Goal: Task Accomplishment & Management: Manage account settings

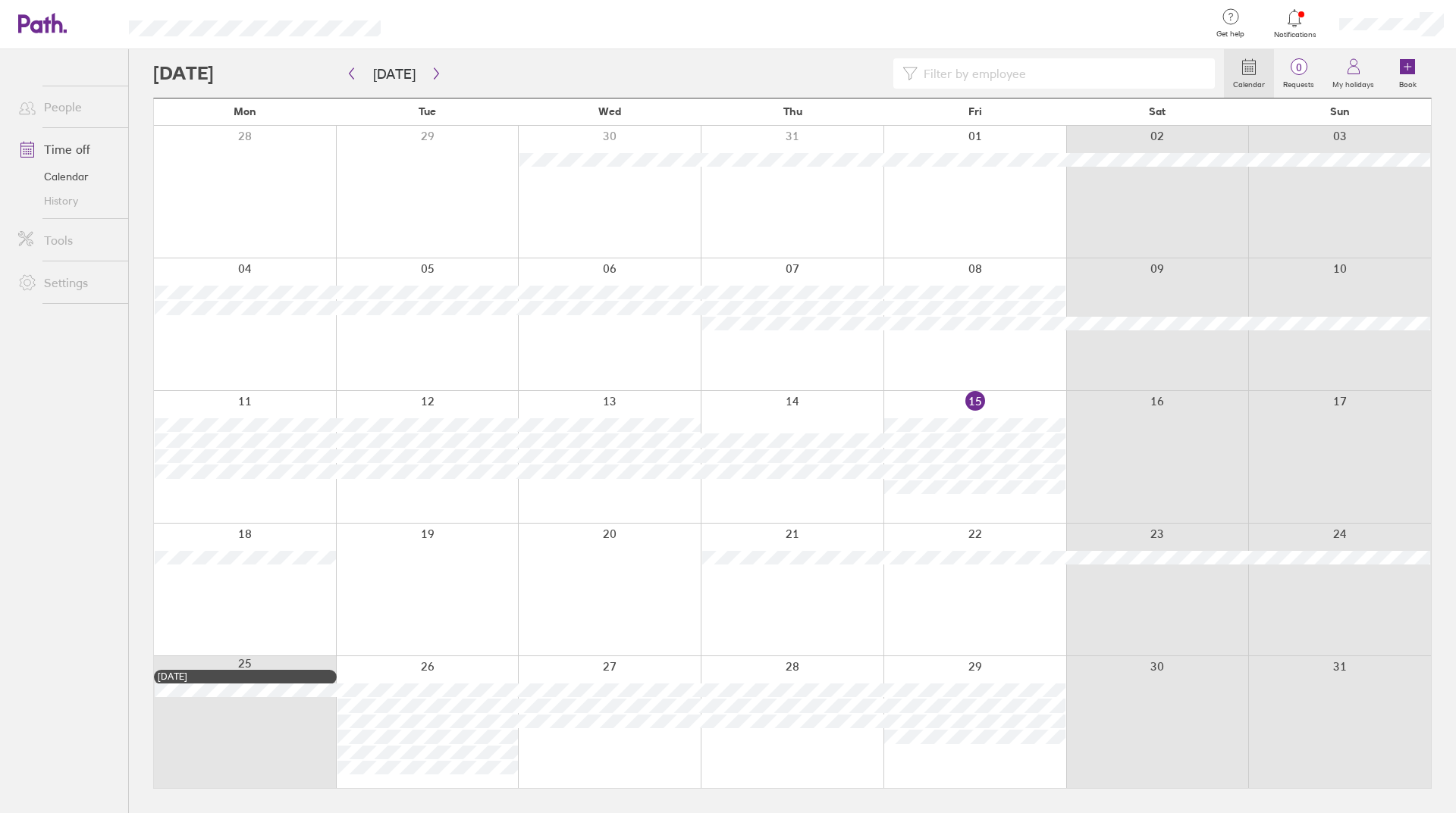
click at [1294, 19] on icon at bounding box center [1294, 18] width 18 height 18
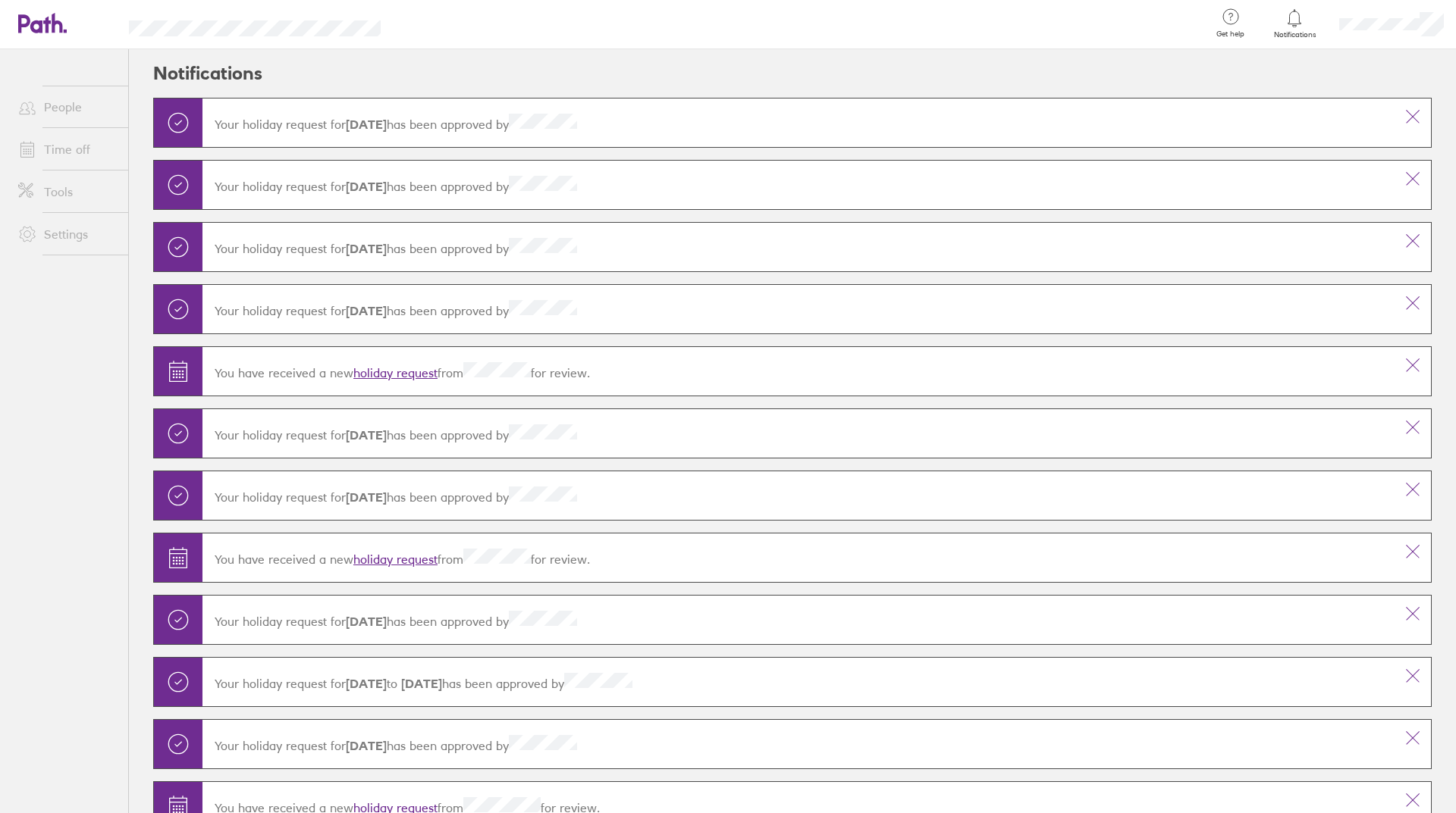
click at [57, 147] on link "Time off" at bounding box center [67, 149] width 122 height 31
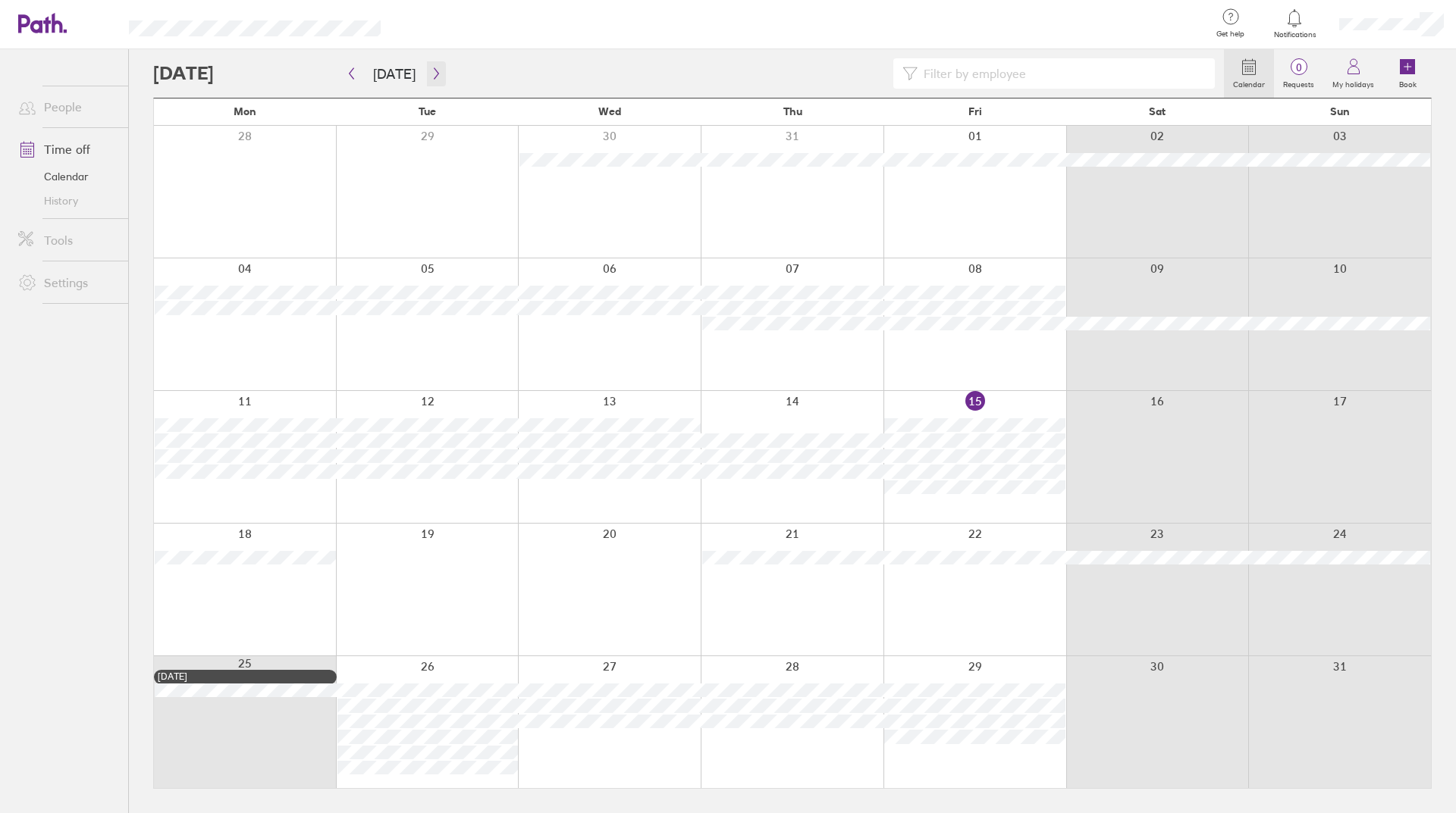
click at [432, 74] on icon "button" at bounding box center [436, 73] width 12 height 12
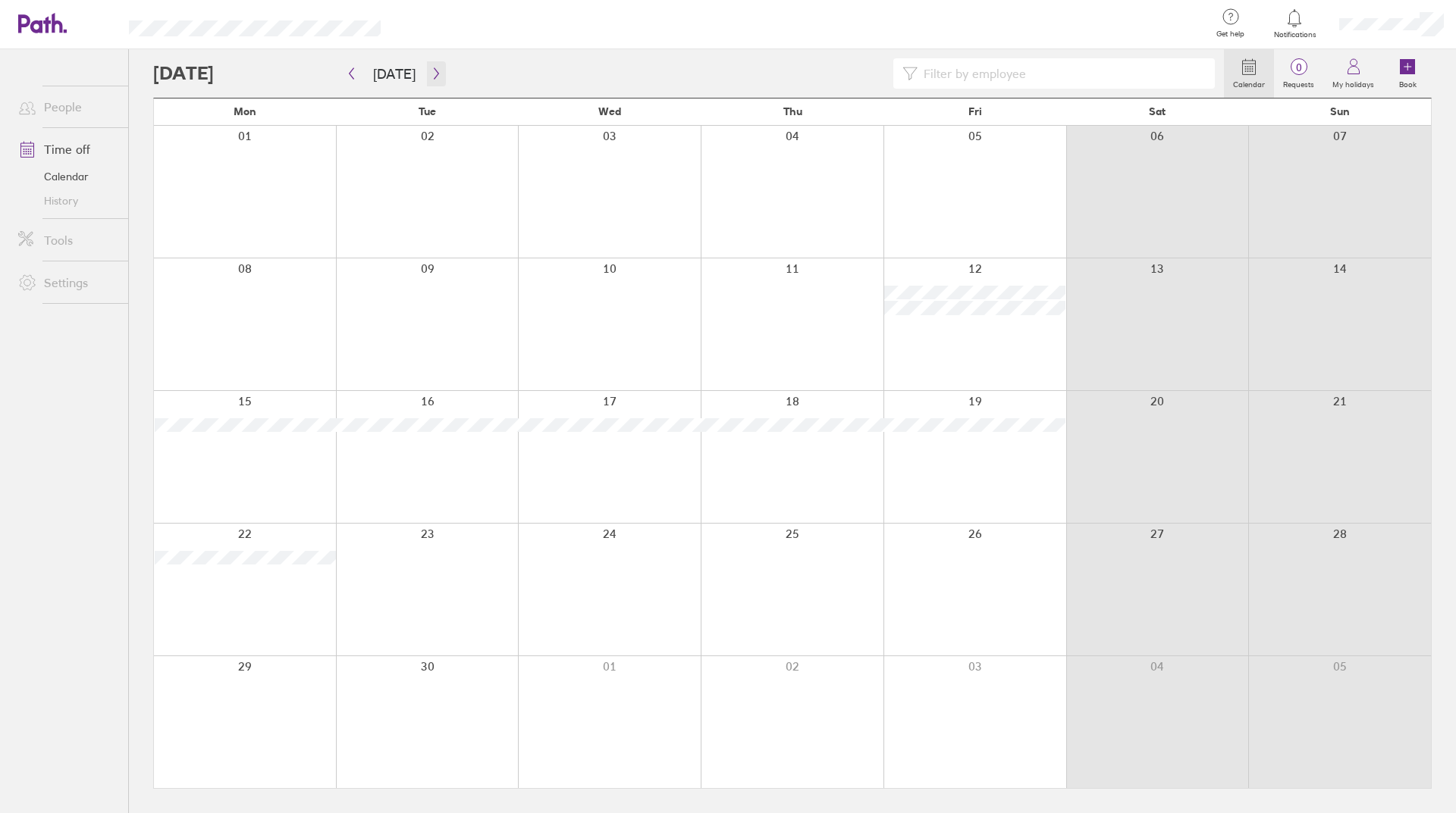
click at [432, 74] on icon "button" at bounding box center [436, 73] width 12 height 12
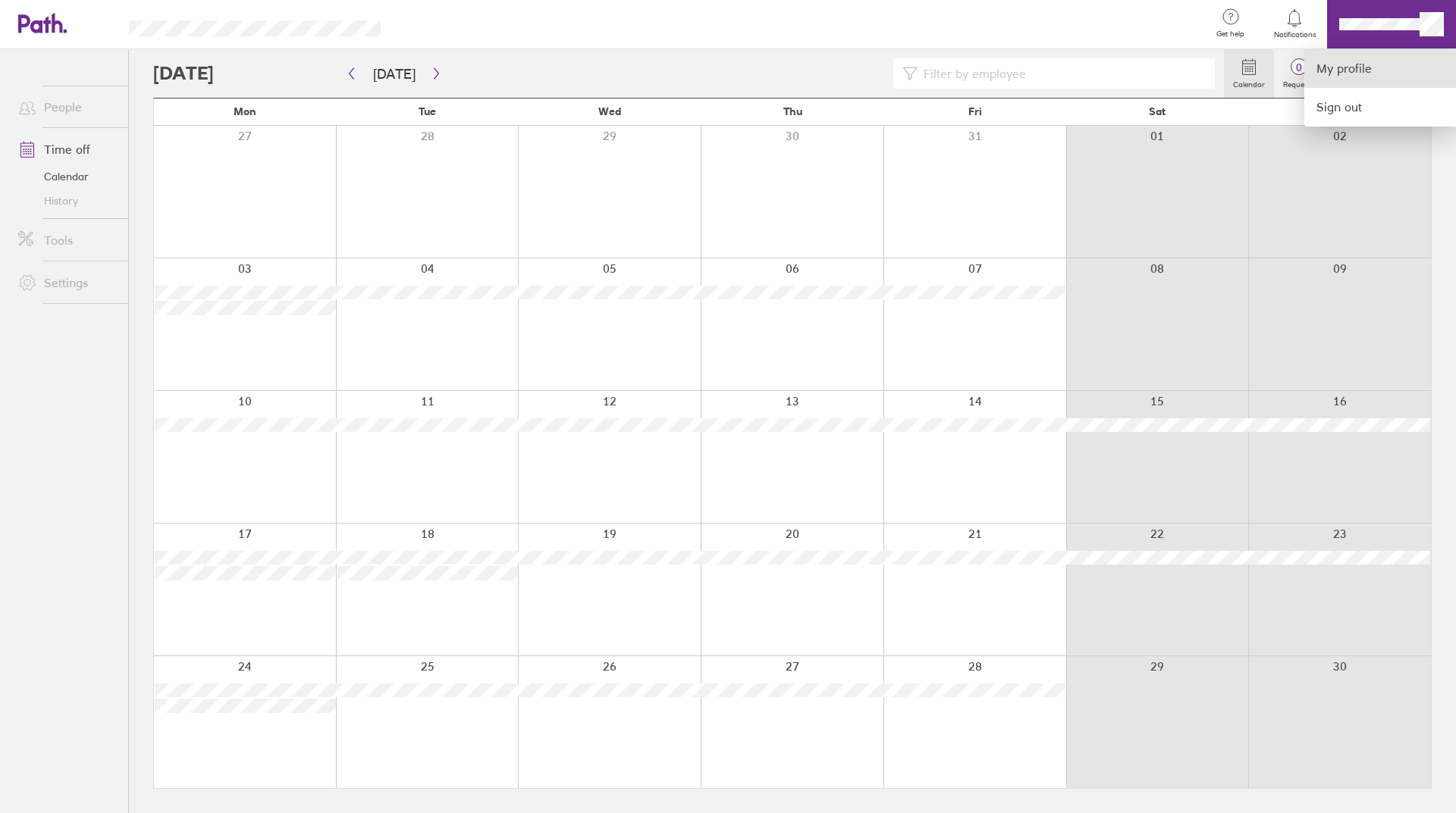
click at [1343, 76] on link "My profile" at bounding box center [1380, 68] width 151 height 39
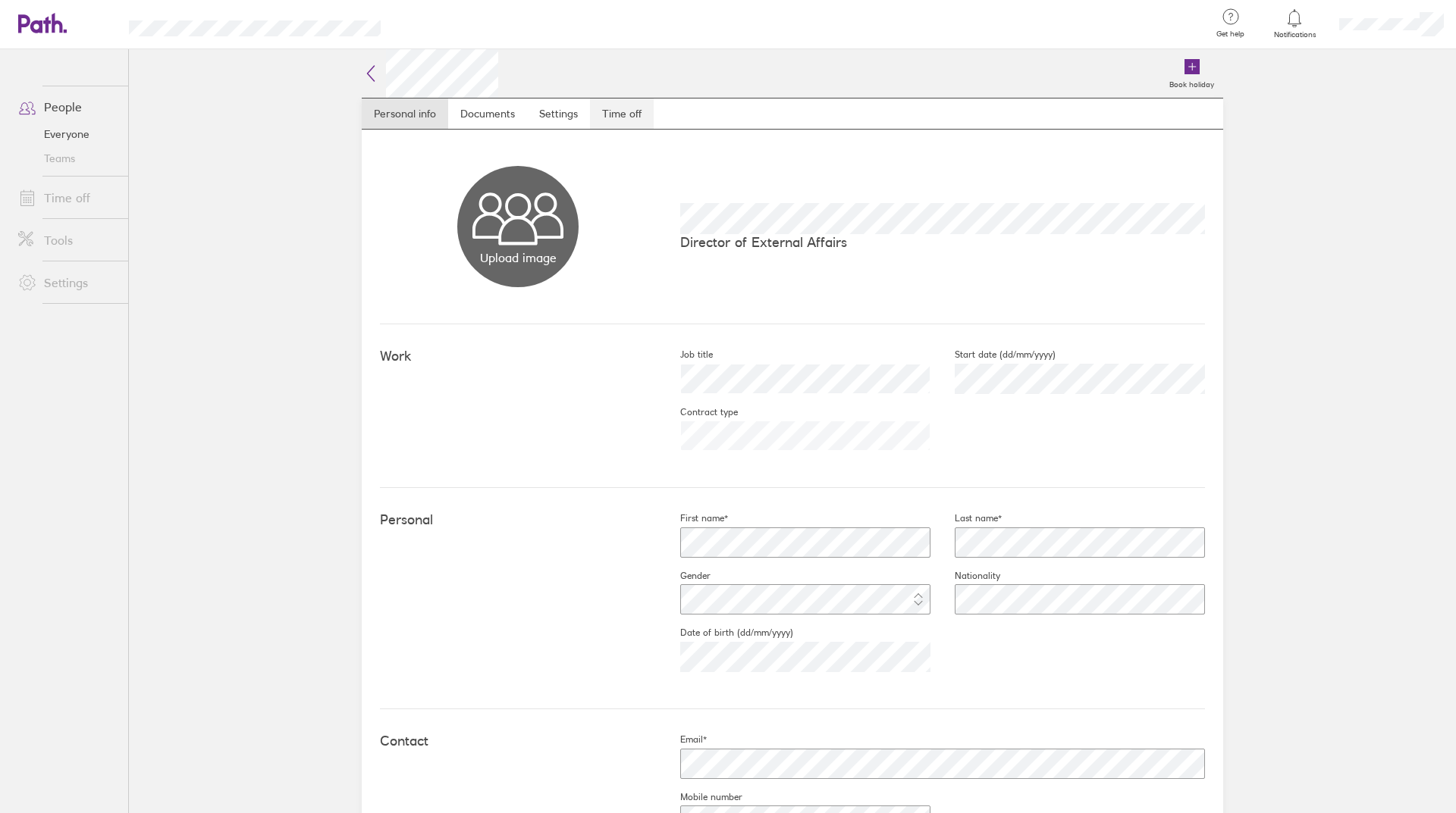
click at [618, 107] on link "Time off" at bounding box center [621, 114] width 64 height 31
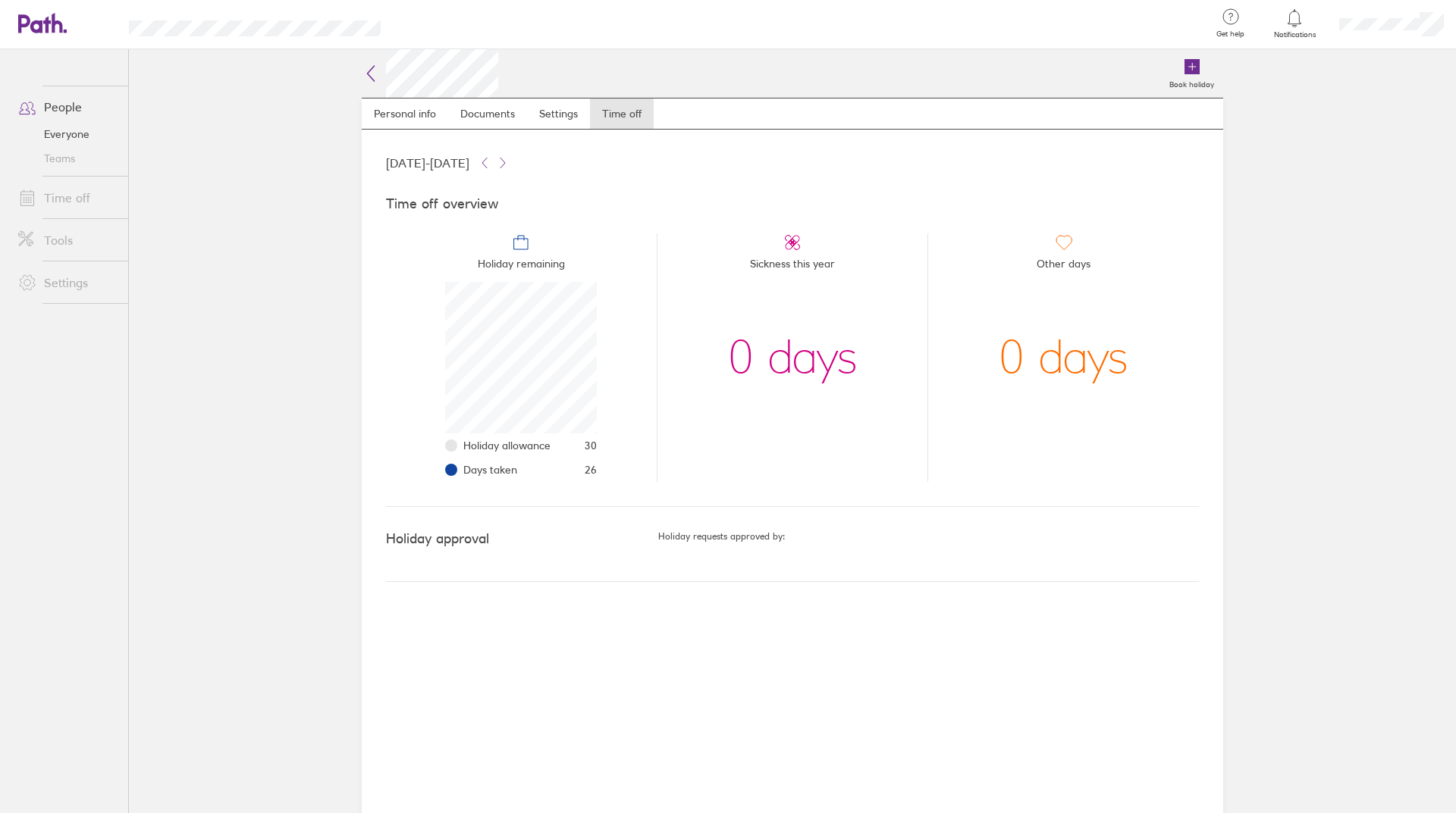
scroll to position [151, 151]
